Goal: Information Seeking & Learning: Learn about a topic

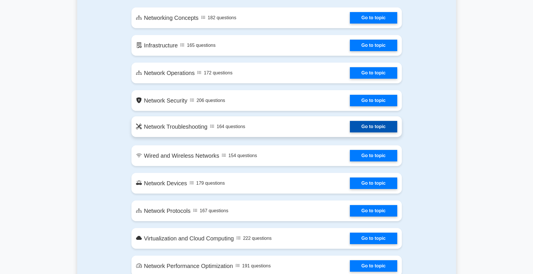
scroll to position [345, 0]
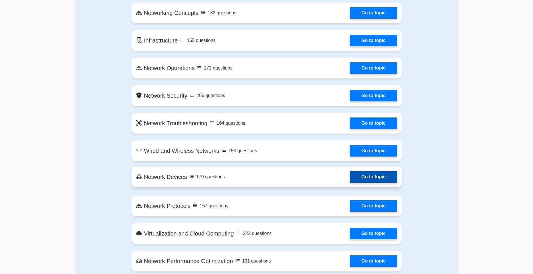
click at [350, 171] on link "Go to topic" at bounding box center [373, 176] width 47 height 11
click at [375, 171] on link "Go to topic" at bounding box center [373, 176] width 47 height 11
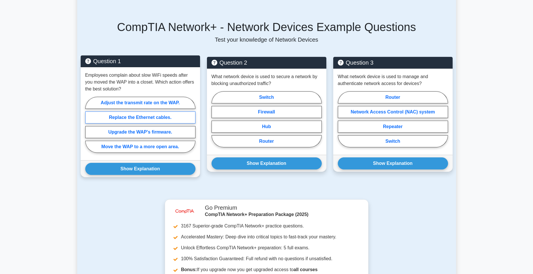
click at [153, 118] on label "Replace the Ethernet cables." at bounding box center [140, 117] width 110 height 12
click at [89, 125] on input "Replace the Ethernet cables." at bounding box center [87, 127] width 4 height 4
radio input "true"
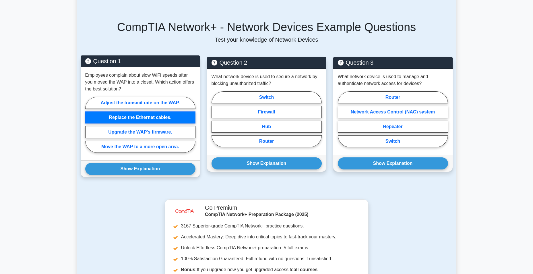
click at [153, 118] on label "Replace the Ethernet cables." at bounding box center [140, 117] width 110 height 12
click at [89, 125] on input "Replace the Ethernet cables." at bounding box center [87, 127] width 4 height 4
click at [153, 118] on label "Replace the Ethernet cables." at bounding box center [140, 117] width 110 height 12
click at [89, 125] on input "Replace the Ethernet cables." at bounding box center [87, 127] width 4 height 4
